Goal: Find specific page/section: Find specific page/section

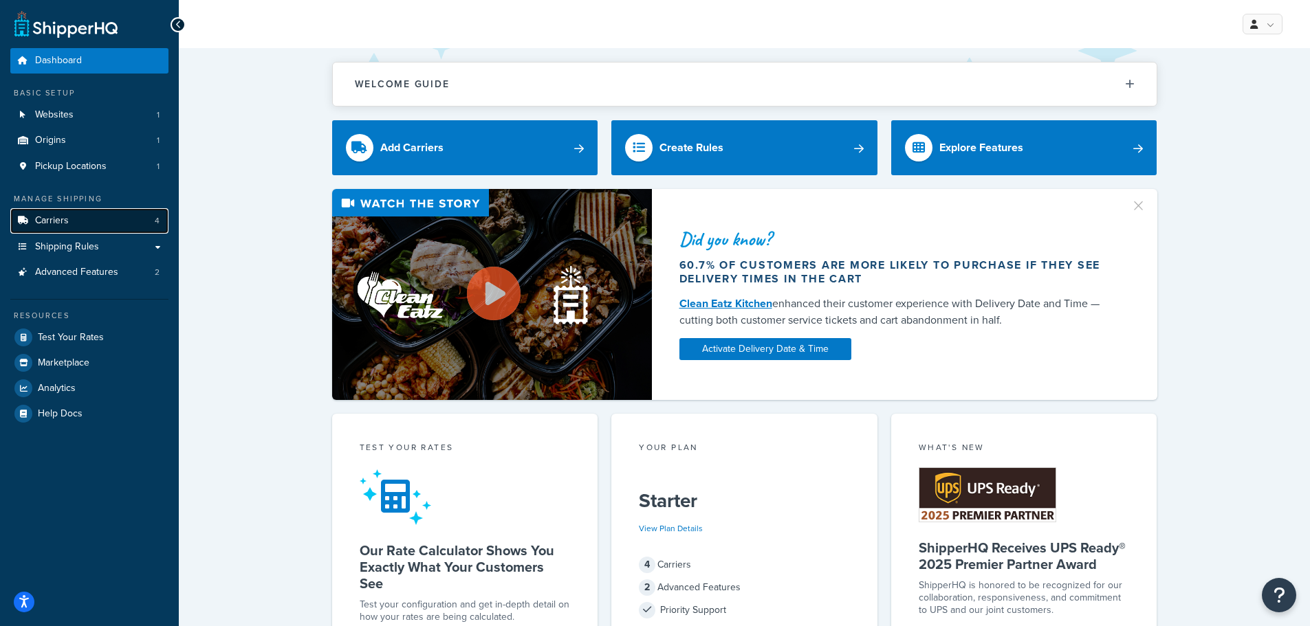
click at [124, 227] on link "Carriers 4" at bounding box center [89, 220] width 158 height 25
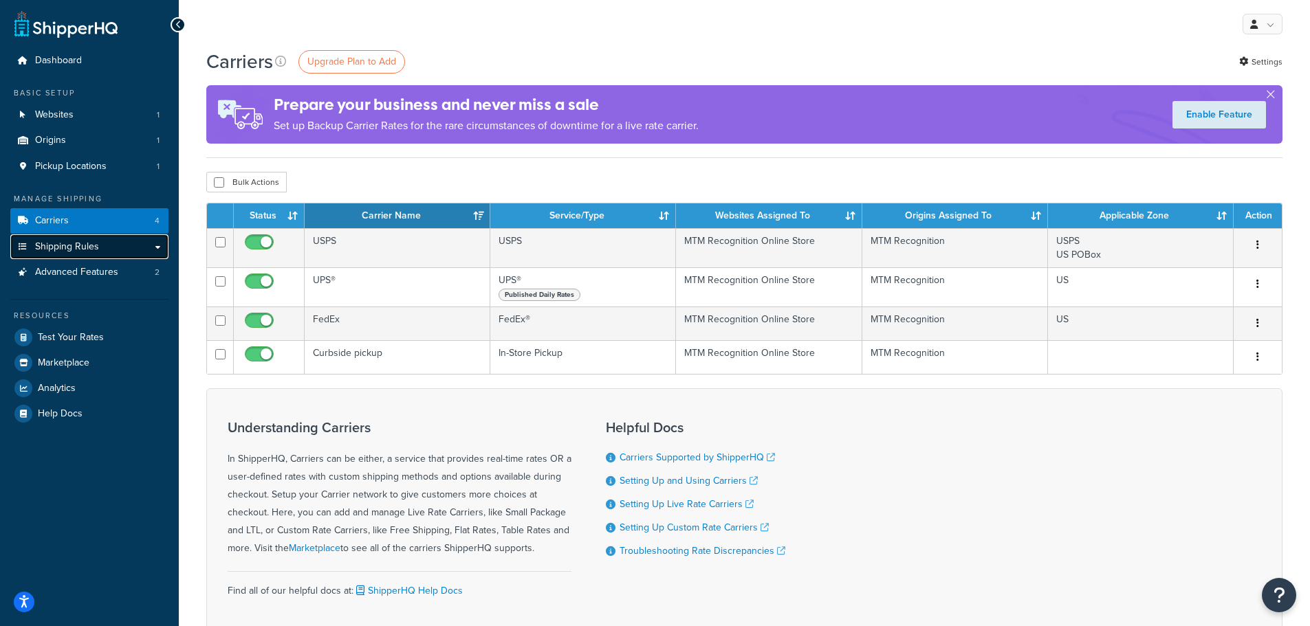
click at [80, 241] on span "Shipping Rules" at bounding box center [67, 247] width 64 height 12
